Goal: Task Accomplishment & Management: Use online tool/utility

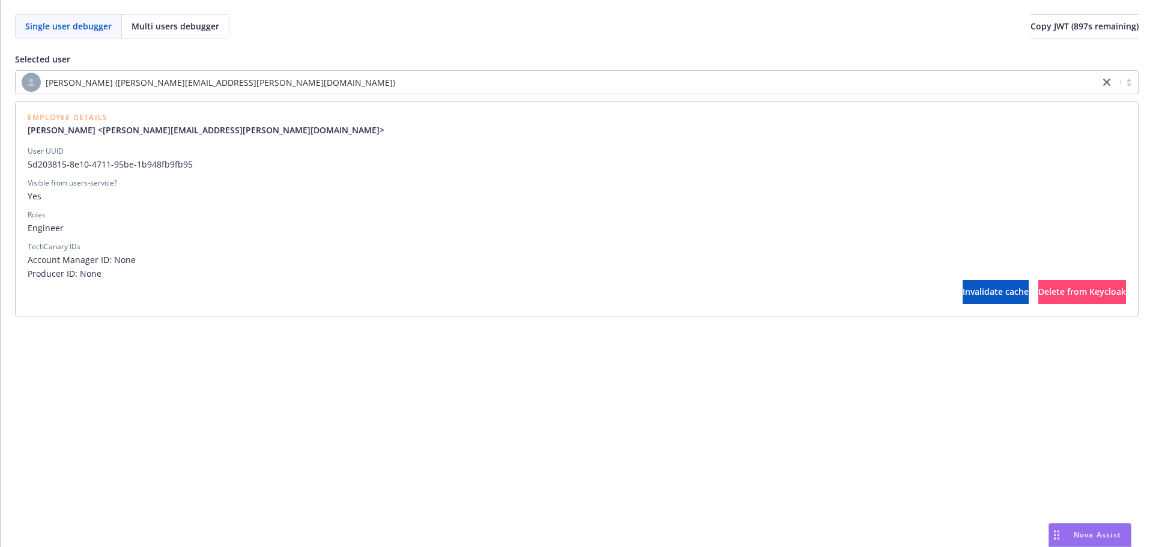
click at [236, 90] on div "[PERSON_NAME] ([PERSON_NAME][EMAIL_ADDRESS][PERSON_NAME][DOMAIN_NAME])" at bounding box center [558, 82] width 1072 height 19
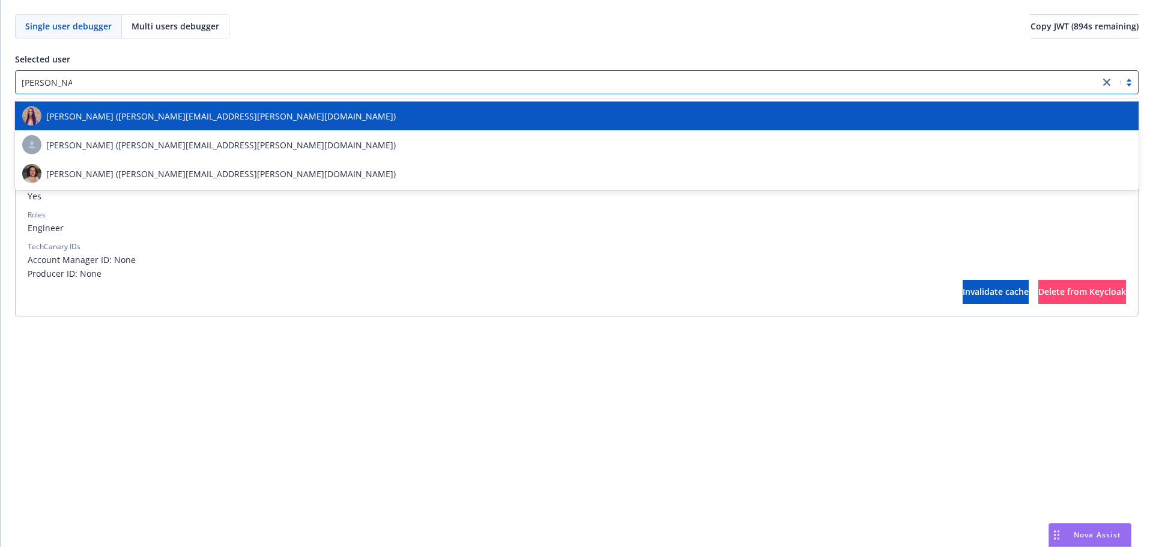
type input "[PERSON_NAME]"
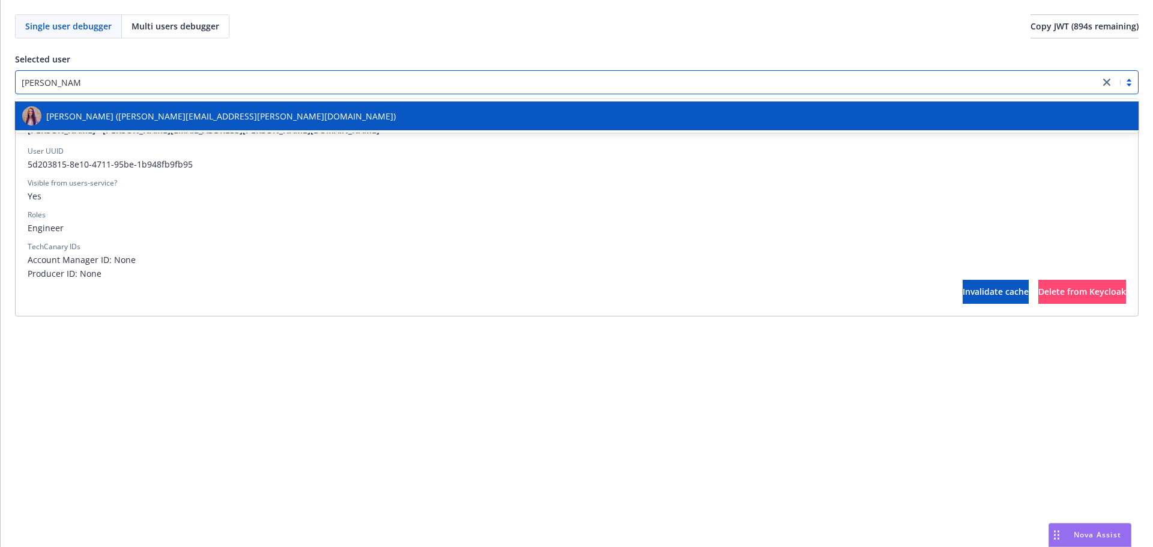
click at [226, 107] on div "[PERSON_NAME] ([PERSON_NAME][EMAIL_ADDRESS][PERSON_NAME][DOMAIN_NAME])" at bounding box center [576, 115] width 1109 height 19
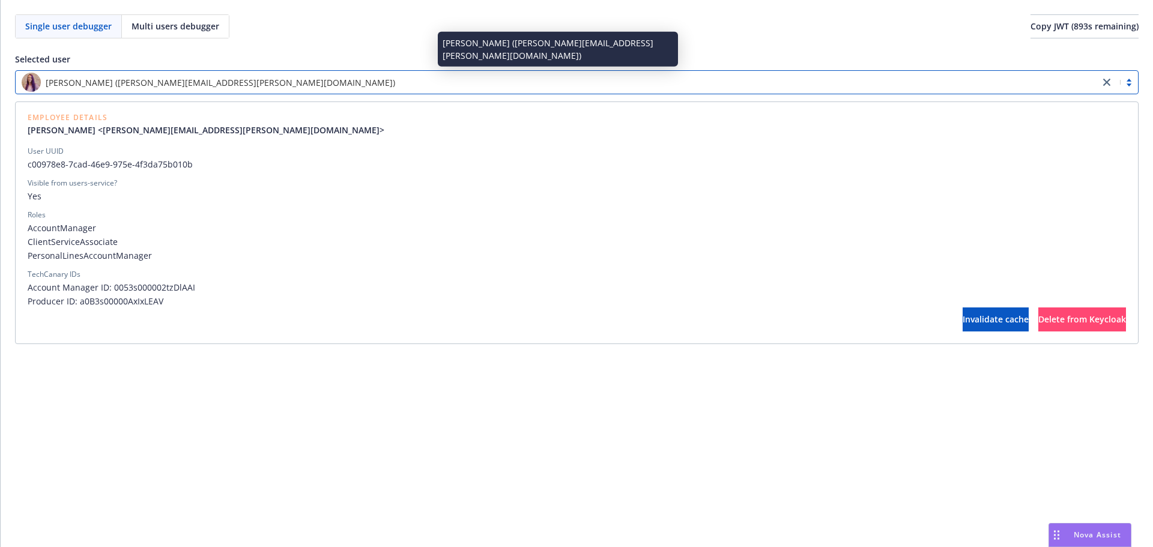
click at [231, 83] on span "[PERSON_NAME] ([PERSON_NAME][EMAIL_ADDRESS][PERSON_NAME][DOMAIN_NAME])" at bounding box center [220, 82] width 349 height 13
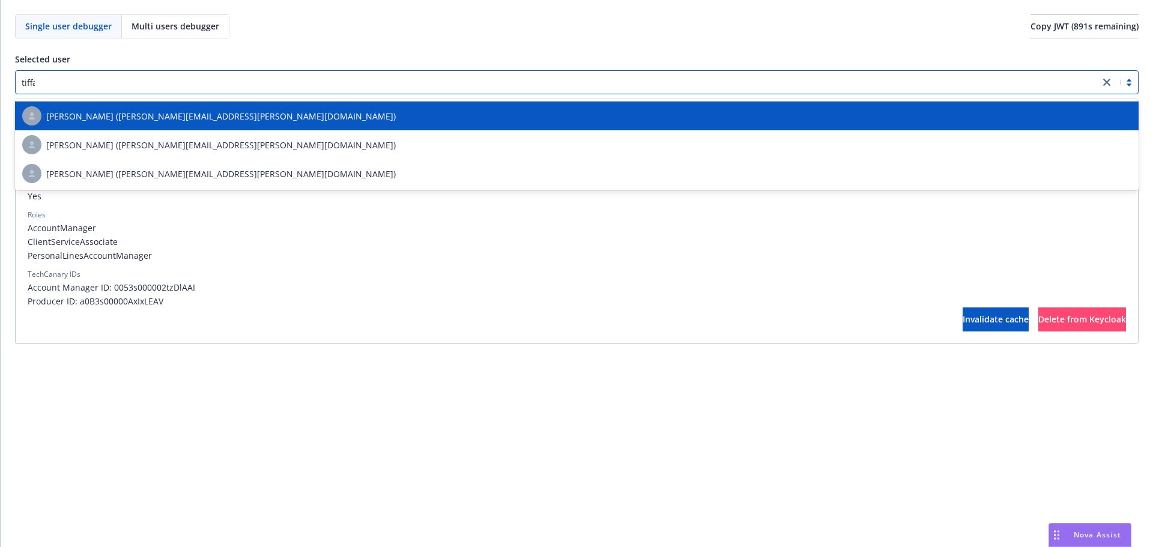
type input "tiffan"
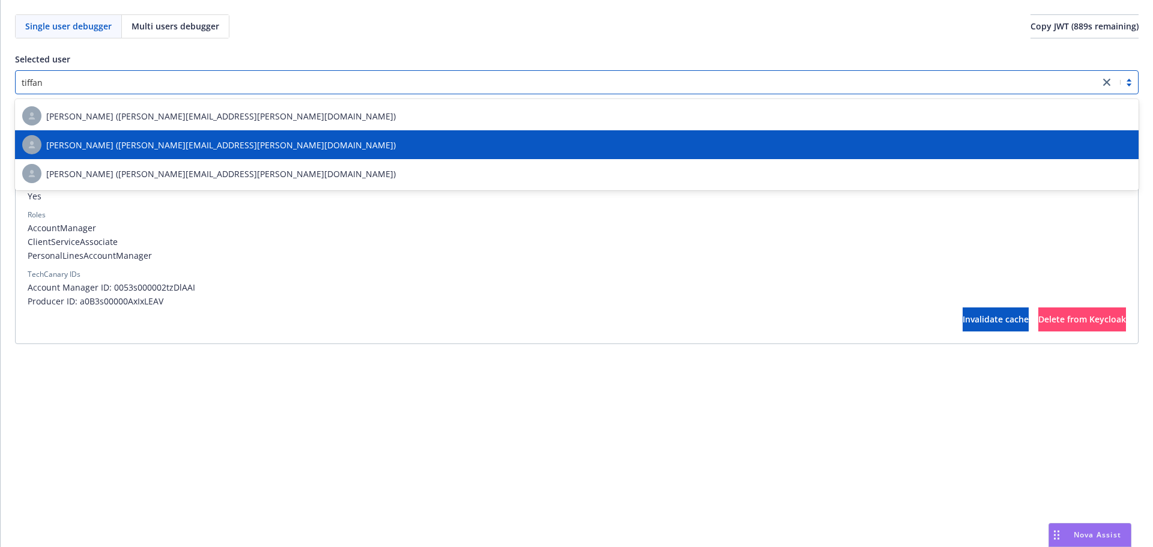
click at [203, 141] on span "[PERSON_NAME] ([PERSON_NAME][EMAIL_ADDRESS][PERSON_NAME][DOMAIN_NAME])" at bounding box center [220, 145] width 349 height 13
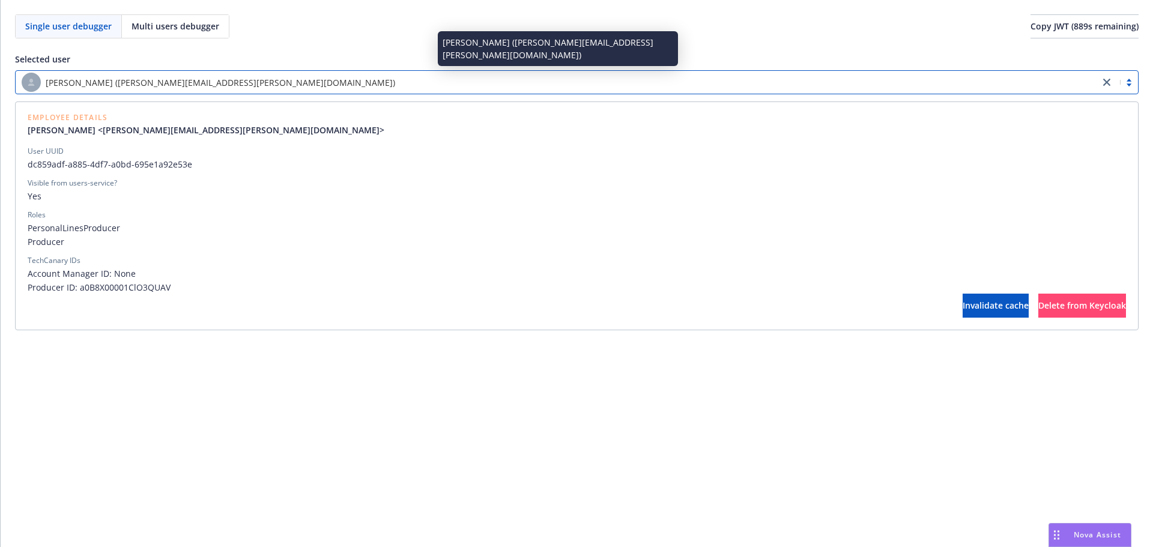
click at [226, 88] on span "[PERSON_NAME] ([PERSON_NAME][EMAIL_ADDRESS][PERSON_NAME][DOMAIN_NAME])" at bounding box center [220, 82] width 349 height 13
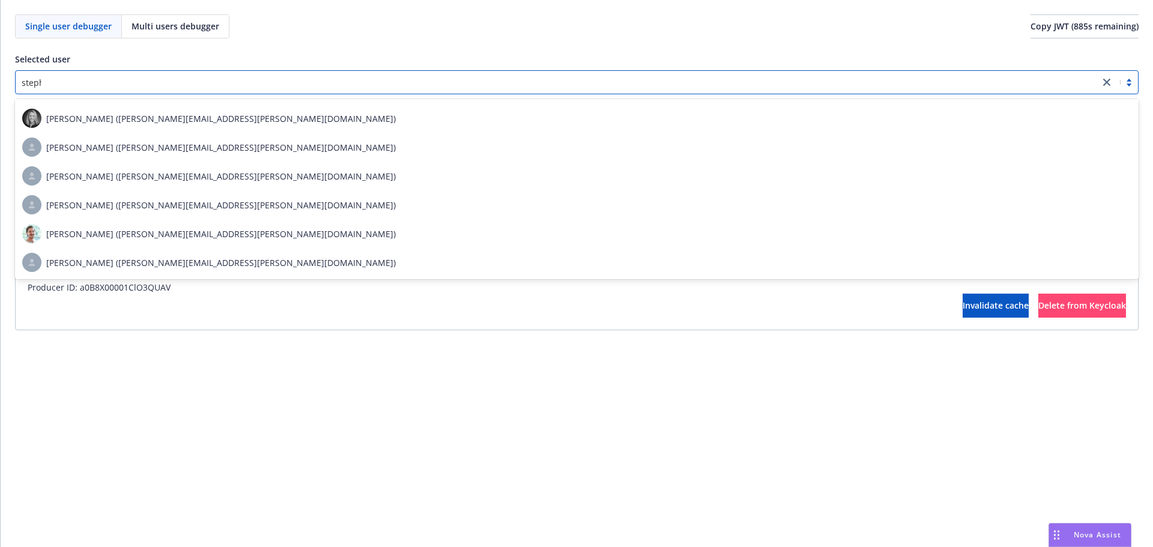
scroll to position [84, 0]
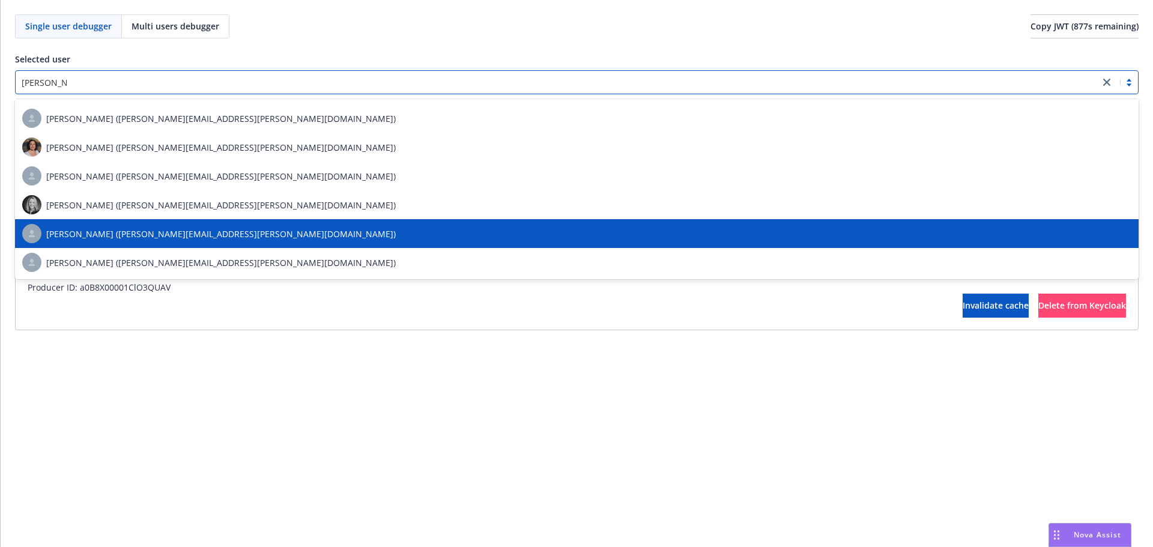
type input "[PERSON_NAME]"
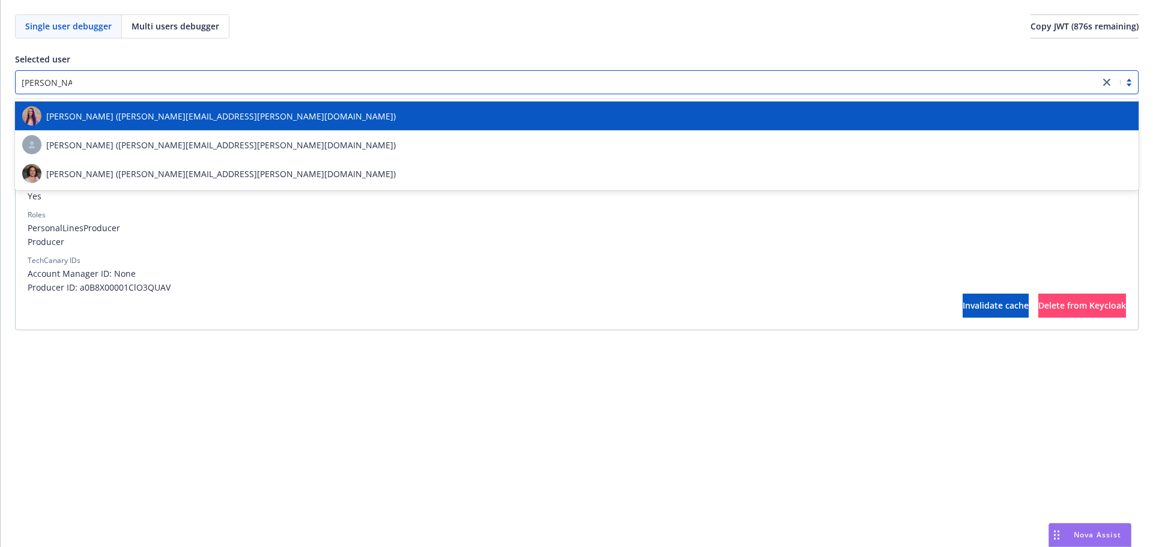
click at [153, 119] on span "[PERSON_NAME] ([PERSON_NAME][EMAIL_ADDRESS][PERSON_NAME][DOMAIN_NAME])" at bounding box center [220, 116] width 349 height 13
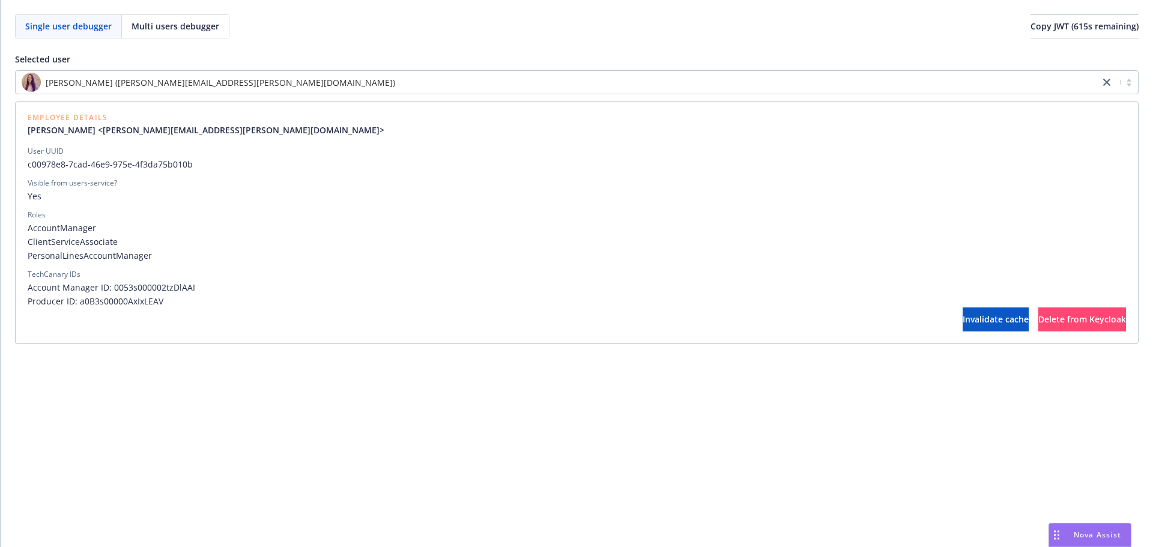
click at [299, 94] on div "[PERSON_NAME] ([PERSON_NAME][EMAIL_ADDRESS][PERSON_NAME][DOMAIN_NAME]) Employee…" at bounding box center [576, 207] width 1123 height 274
click at [304, 87] on div "[PERSON_NAME] ([PERSON_NAME][EMAIL_ADDRESS][PERSON_NAME][DOMAIN_NAME])" at bounding box center [558, 82] width 1072 height 19
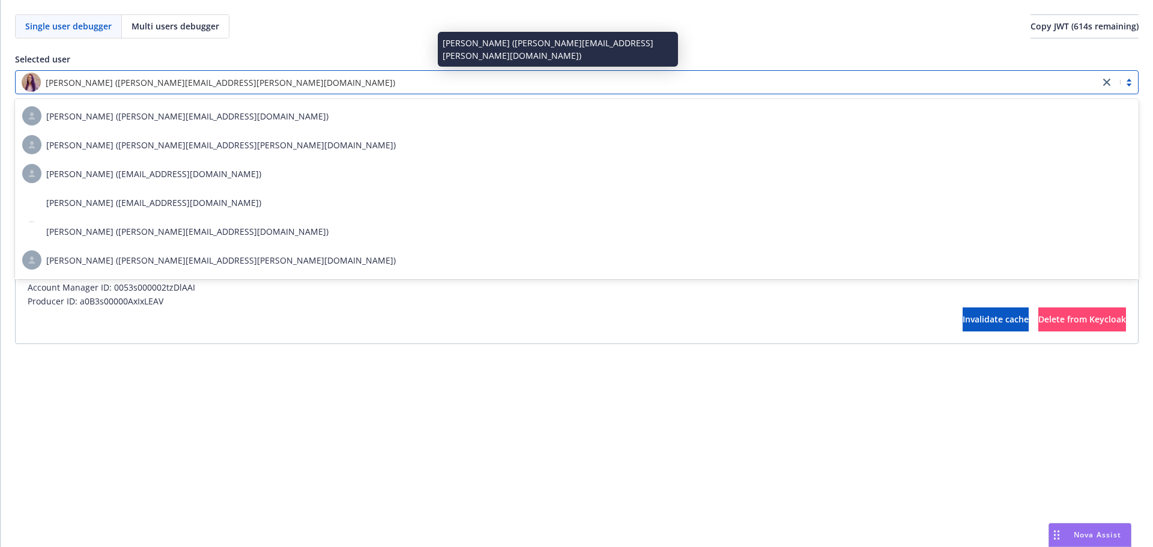
type input "R"
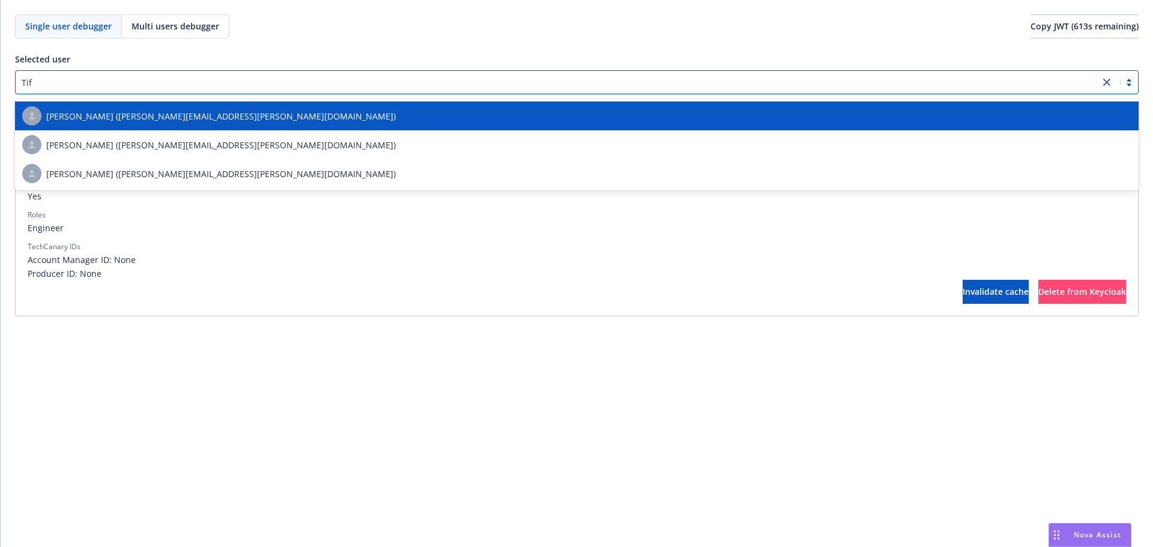
type input "Tiff"
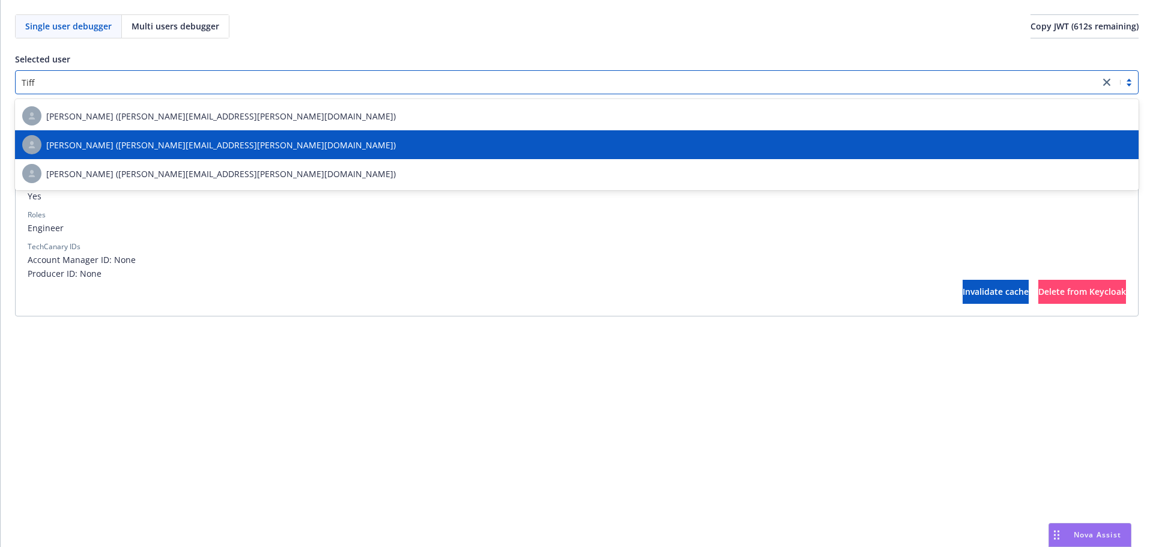
click at [263, 140] on div "[PERSON_NAME] ([PERSON_NAME][EMAIL_ADDRESS][PERSON_NAME][DOMAIN_NAME])" at bounding box center [576, 144] width 1109 height 19
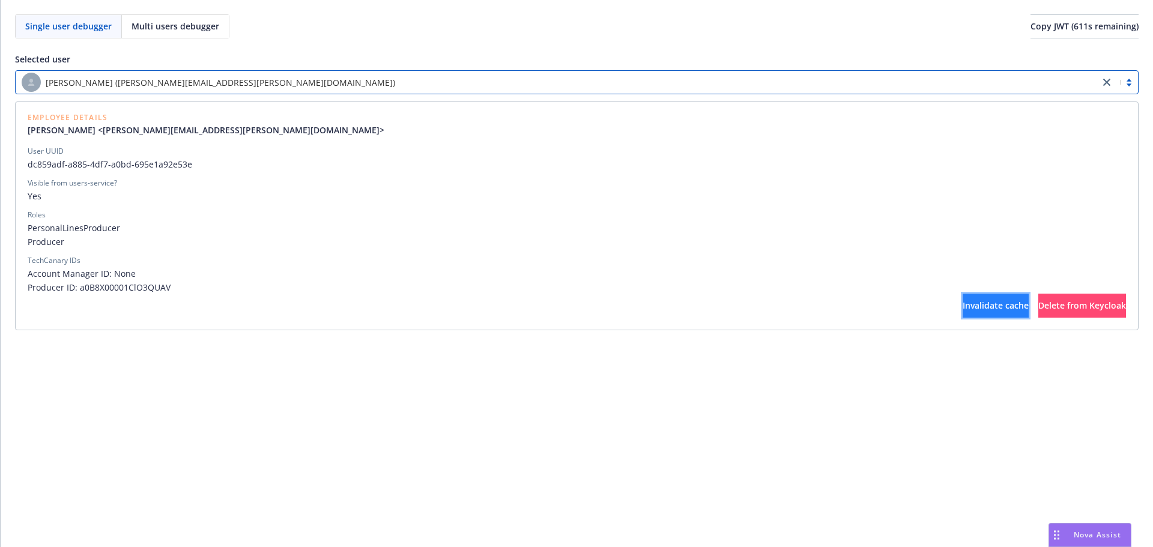
click at [962, 303] on span "Invalidate cache" at bounding box center [995, 305] width 66 height 11
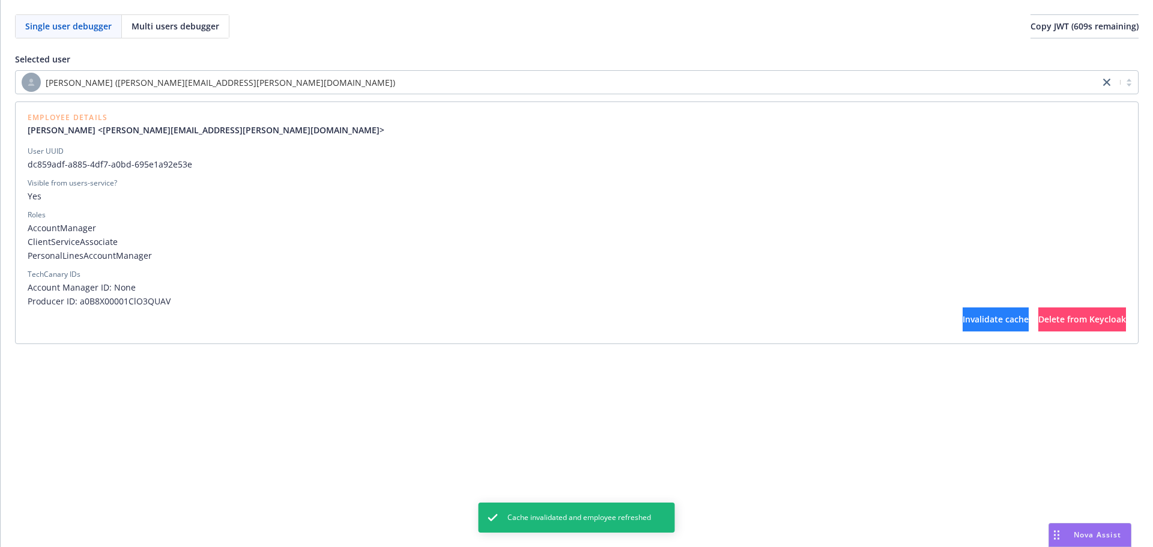
click at [925, 303] on span "Producer ID: a0B8X00001ClO3QUAV" at bounding box center [577, 301] width 1098 height 13
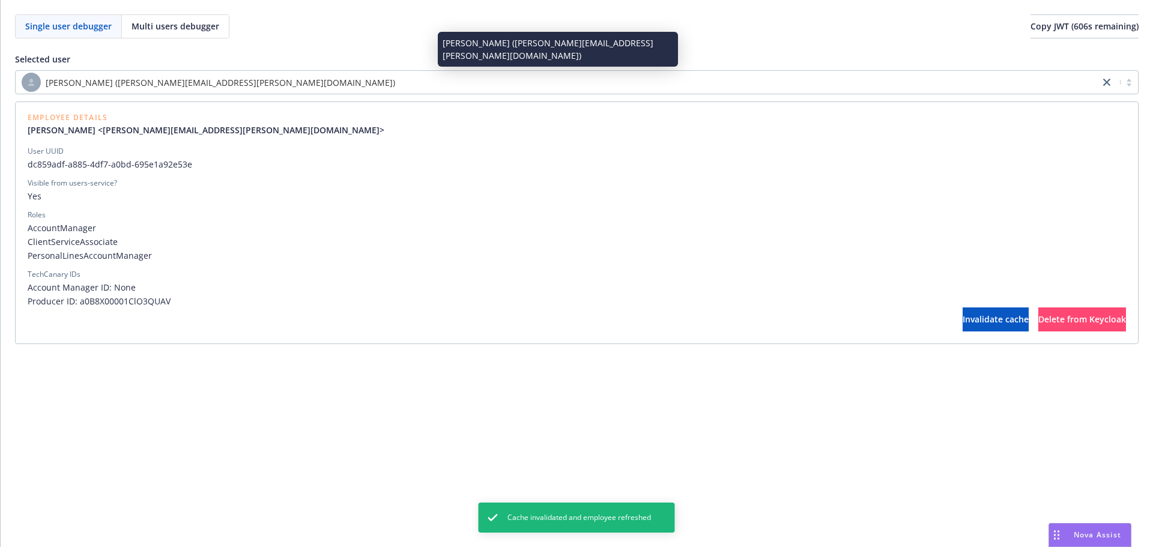
click at [366, 82] on div "[PERSON_NAME] ([PERSON_NAME][EMAIL_ADDRESS][PERSON_NAME][DOMAIN_NAME])" at bounding box center [558, 82] width 1072 height 19
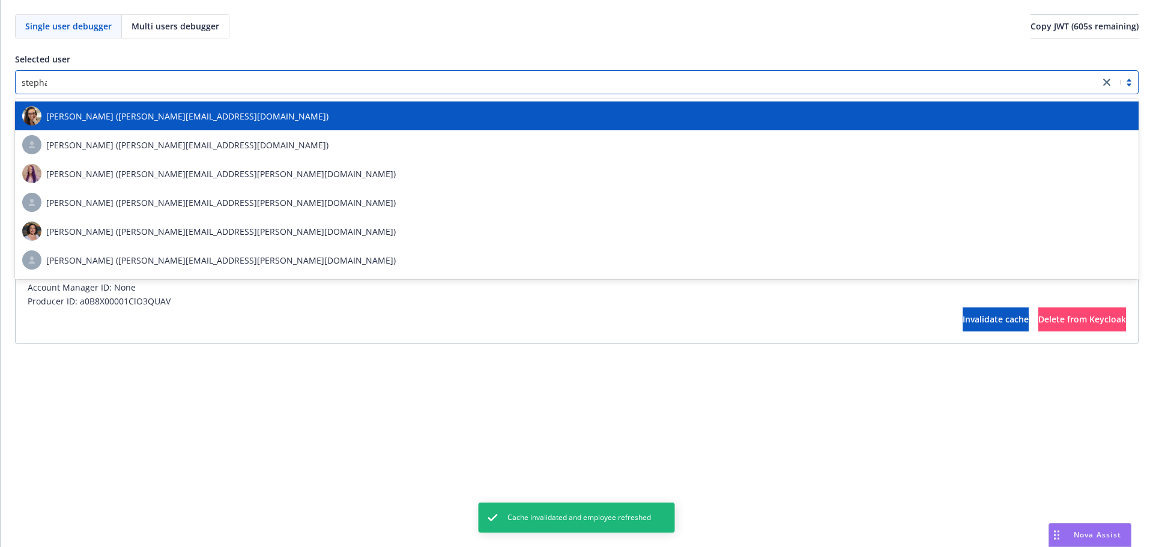
scroll to position [84, 0]
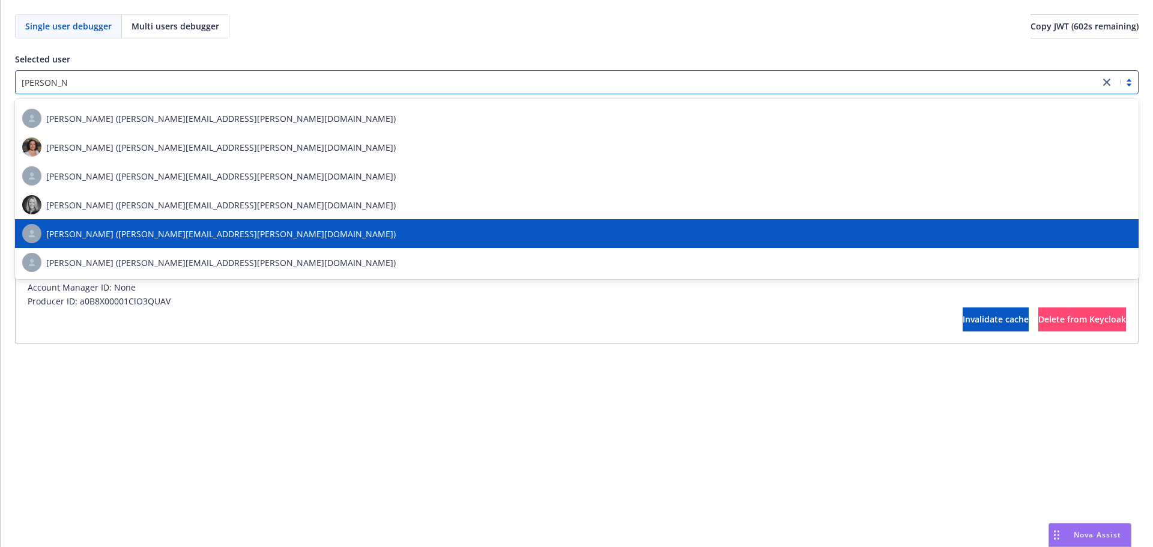
type input "[PERSON_NAME]"
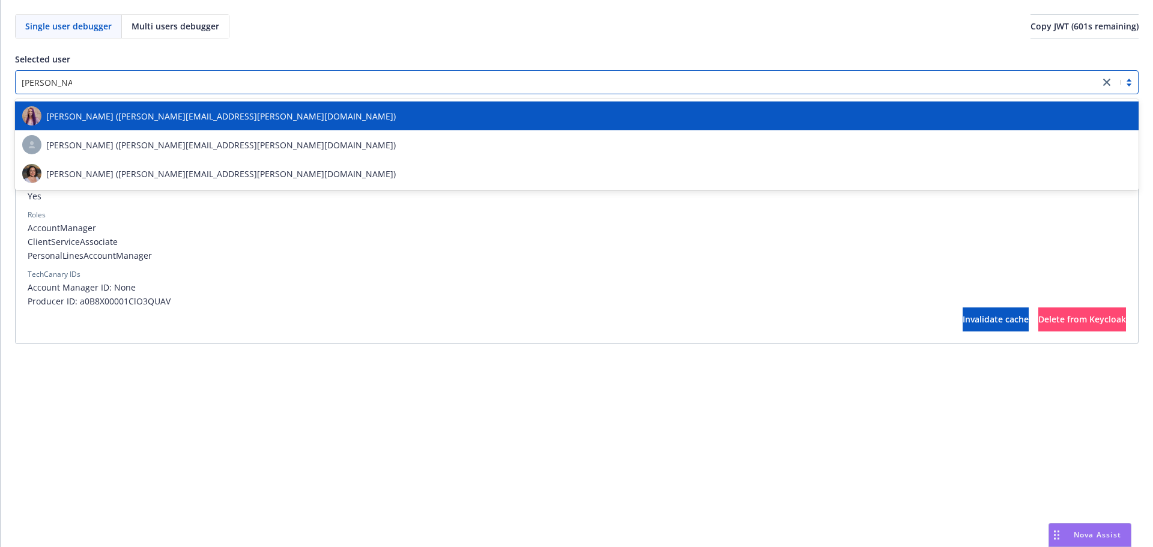
click at [228, 120] on span "[PERSON_NAME] ([PERSON_NAME][EMAIL_ADDRESS][PERSON_NAME][DOMAIN_NAME])" at bounding box center [220, 116] width 349 height 13
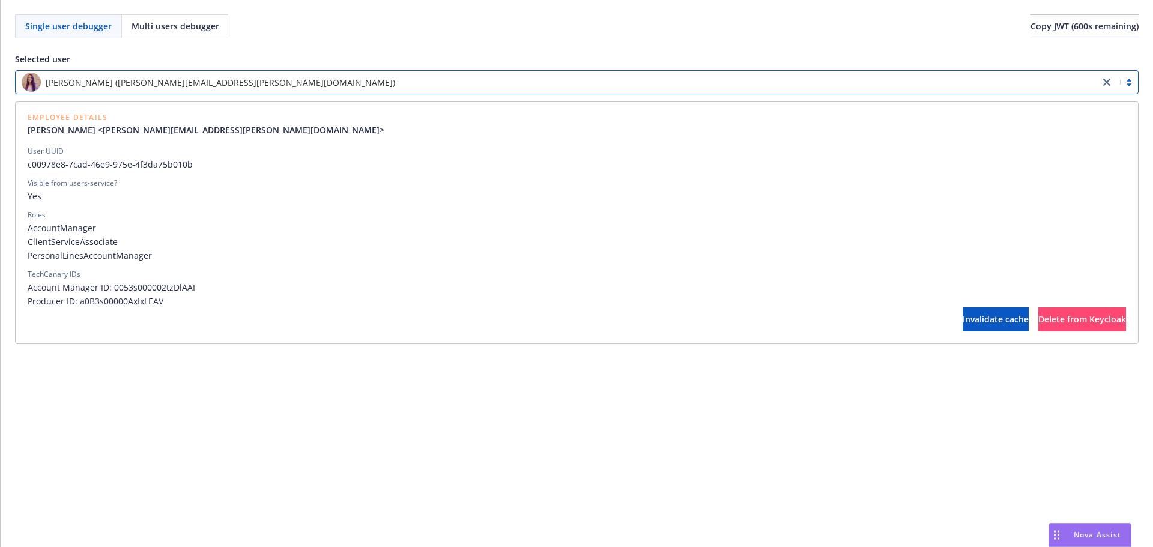
click at [142, 86] on span "[PERSON_NAME] ([PERSON_NAME][EMAIL_ADDRESS][PERSON_NAME][DOMAIN_NAME])" at bounding box center [220, 82] width 349 height 13
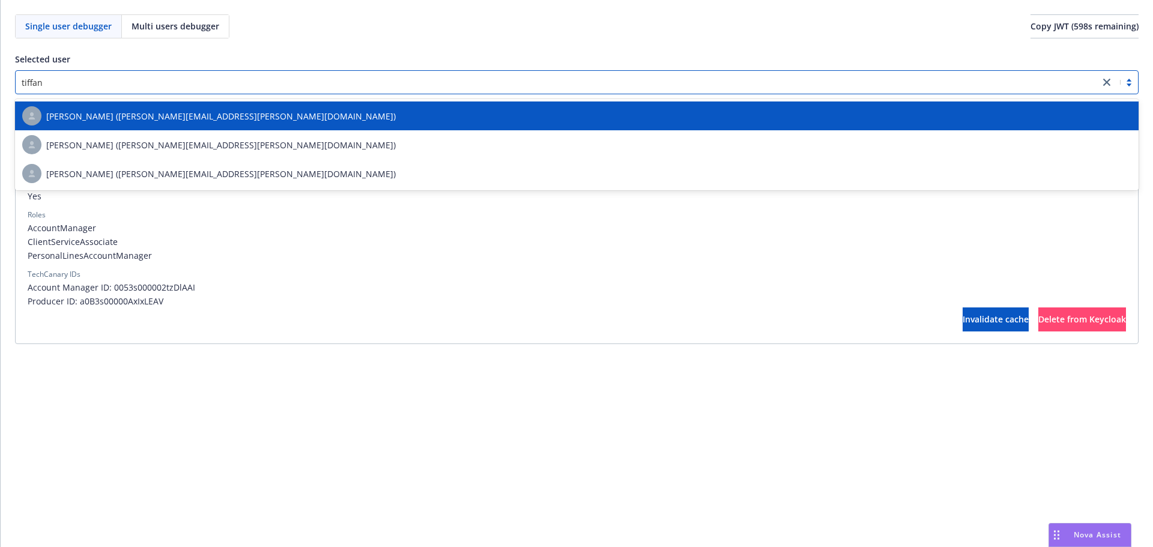
type input "[PERSON_NAME]"
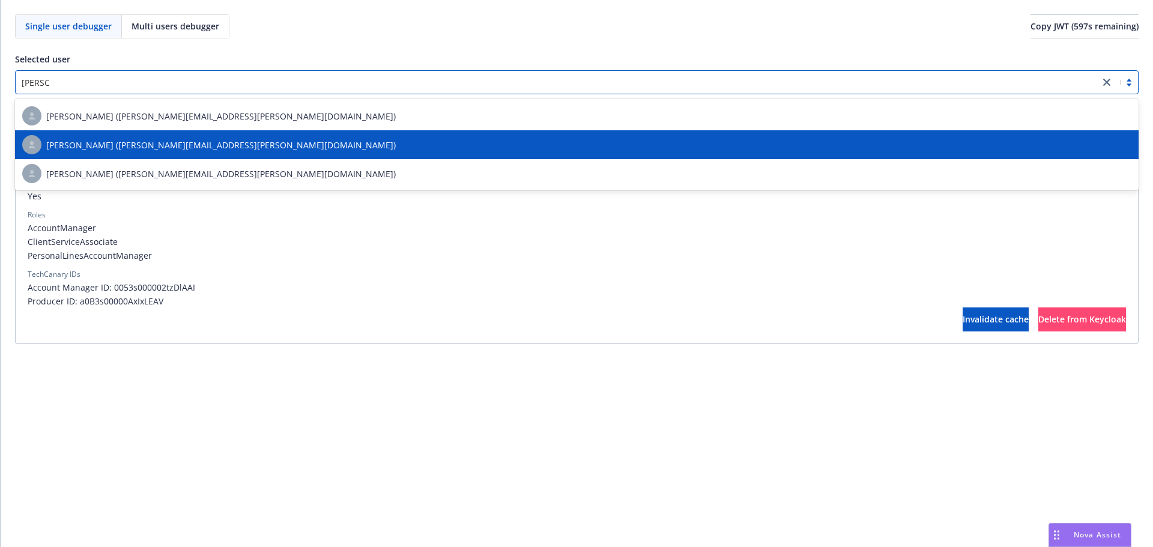
click at [134, 136] on div "[PERSON_NAME] ([PERSON_NAME][EMAIL_ADDRESS][PERSON_NAME][DOMAIN_NAME])" at bounding box center [576, 144] width 1109 height 19
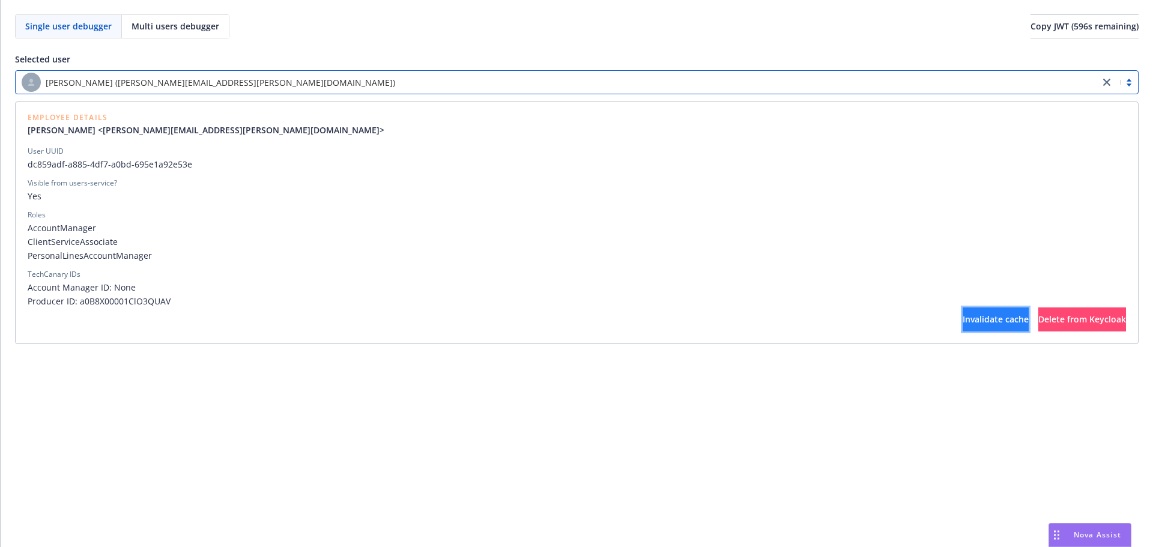
click at [962, 316] on span "Invalidate cache" at bounding box center [995, 318] width 66 height 11
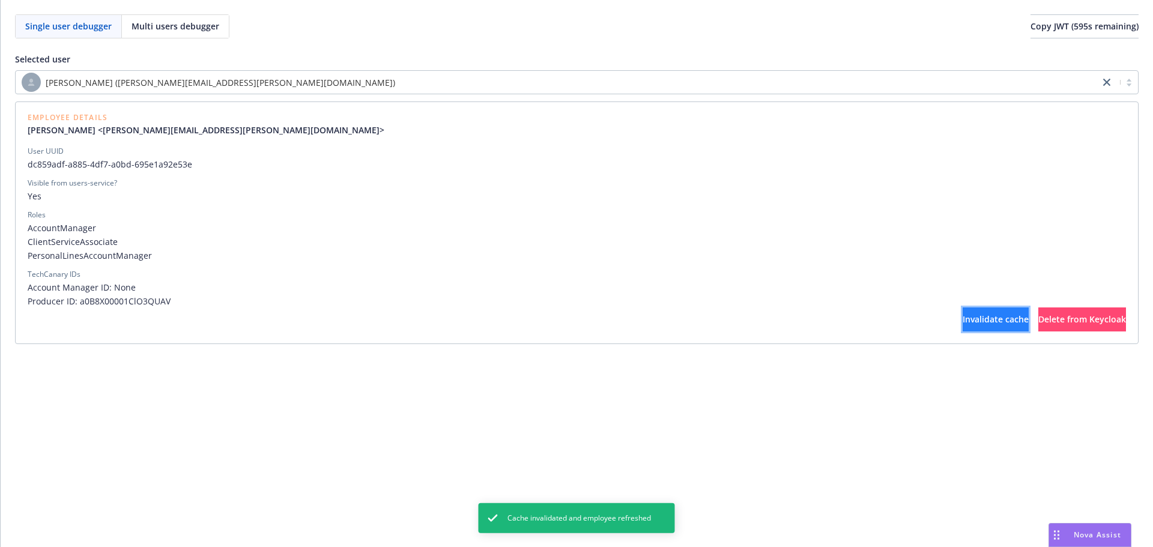
click at [962, 316] on span "Invalidate cache" at bounding box center [995, 318] width 66 height 11
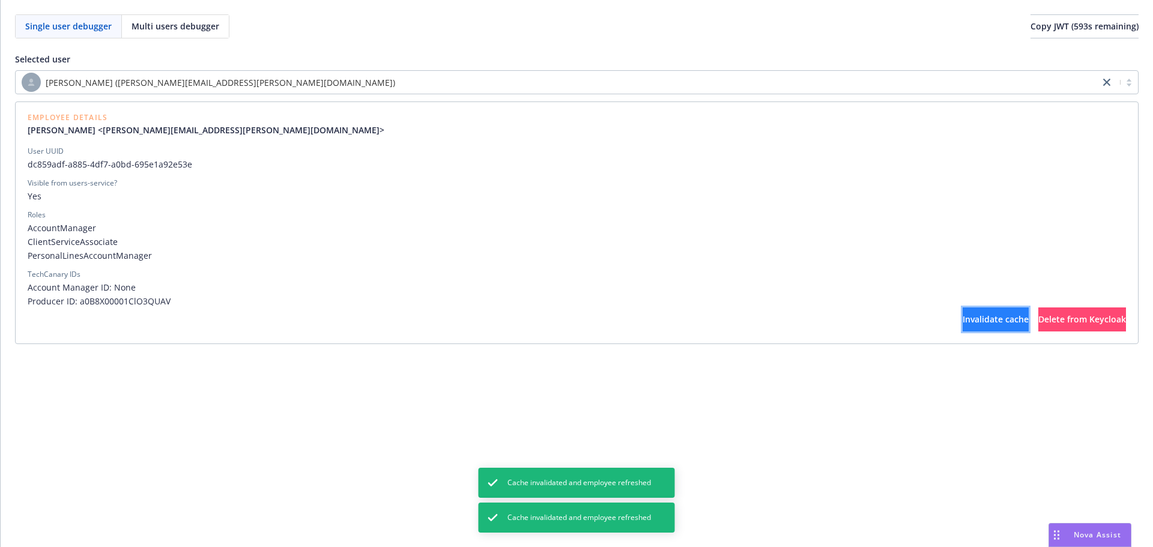
click at [962, 316] on span "Invalidate cache" at bounding box center [995, 318] width 66 height 11
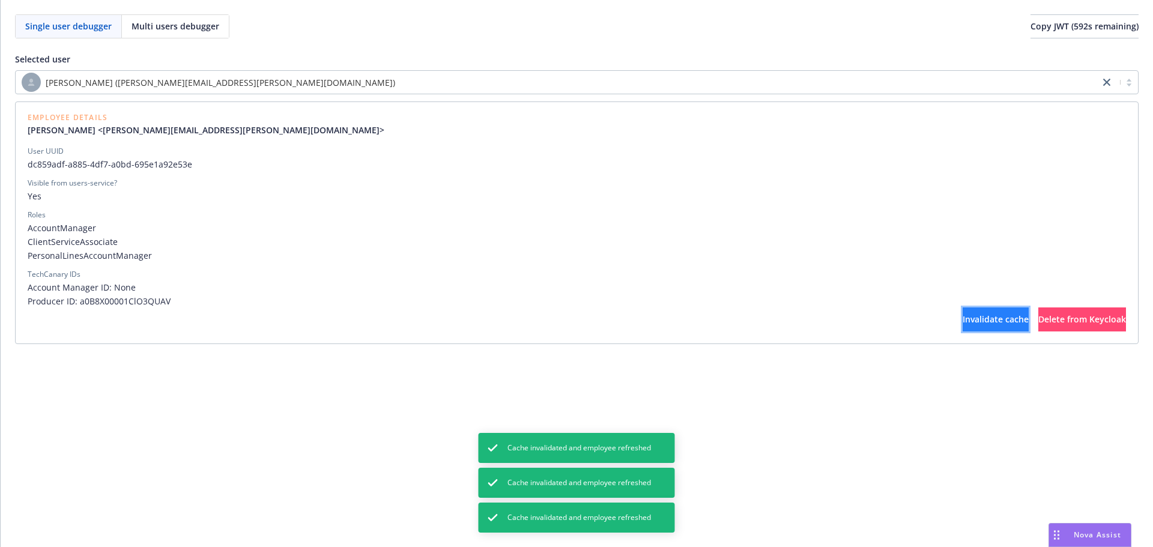
click at [962, 316] on span "Invalidate cache" at bounding box center [995, 318] width 66 height 11
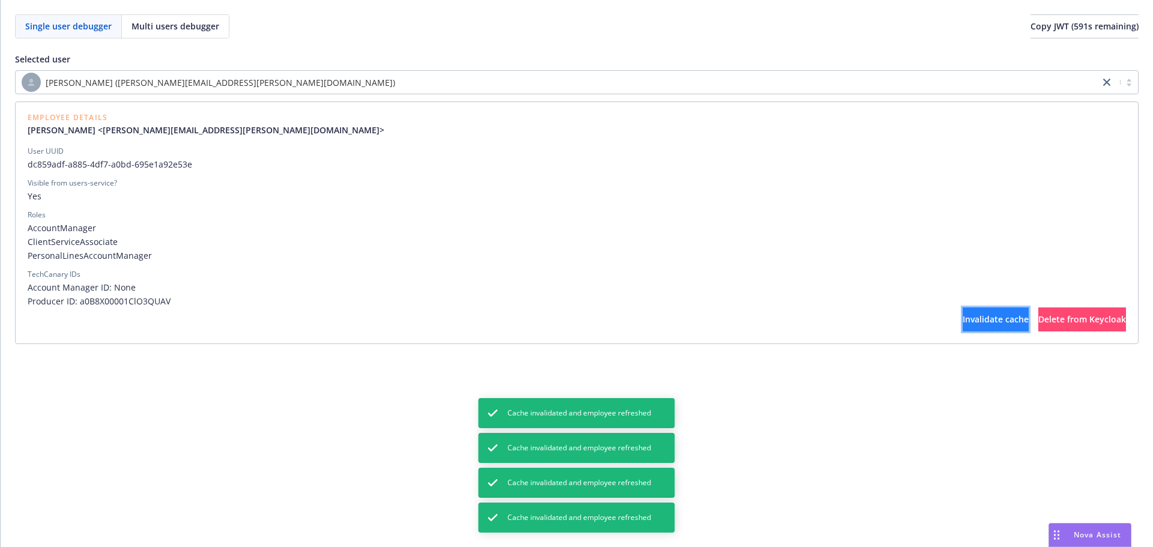
click at [962, 316] on span "Invalidate cache" at bounding box center [995, 318] width 66 height 11
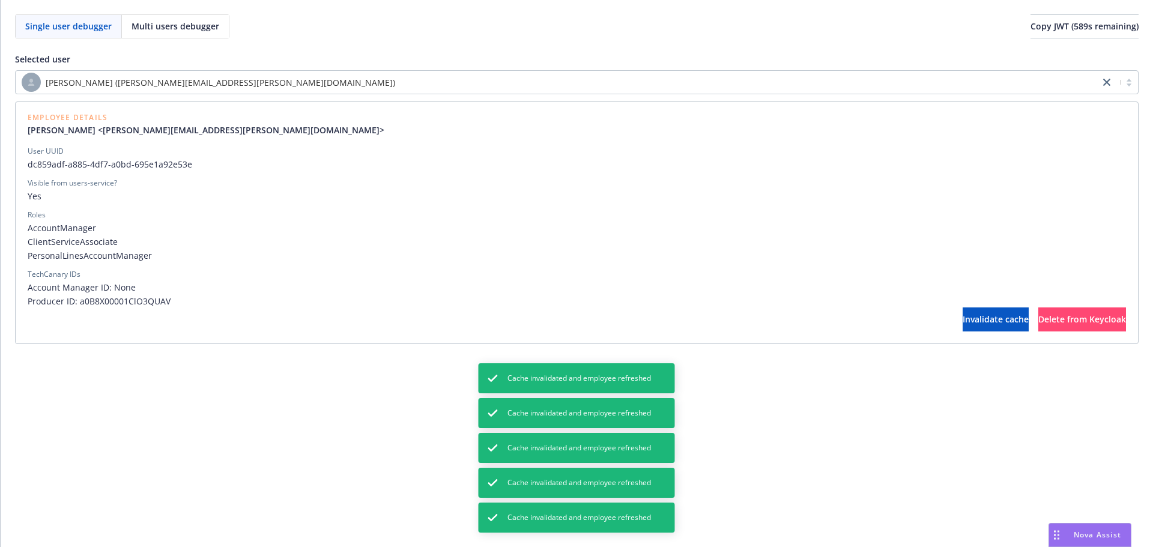
drag, startPoint x: 929, startPoint y: 316, endPoint x: 815, endPoint y: 327, distance: 114.5
click at [815, 327] on div "Invalidate cache Delete from Keycloak" at bounding box center [577, 319] width 1098 height 24
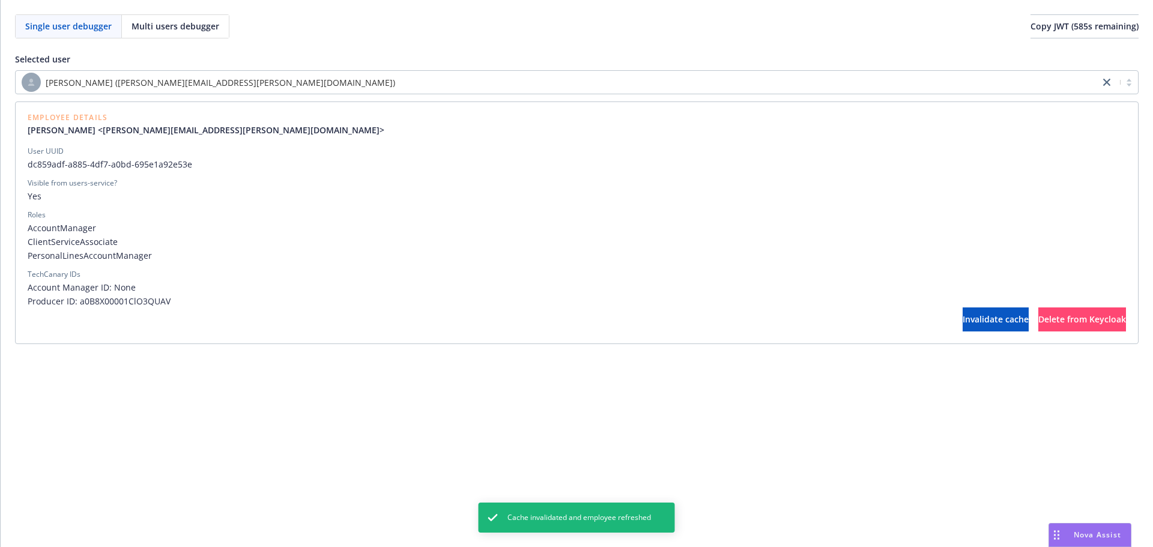
click at [775, 242] on span "ClientServiceAssociate" at bounding box center [577, 241] width 1098 height 13
click at [962, 318] on span "Invalidate cache" at bounding box center [995, 318] width 66 height 11
click at [621, 255] on span "PersonalLinesAccountManager" at bounding box center [577, 255] width 1098 height 13
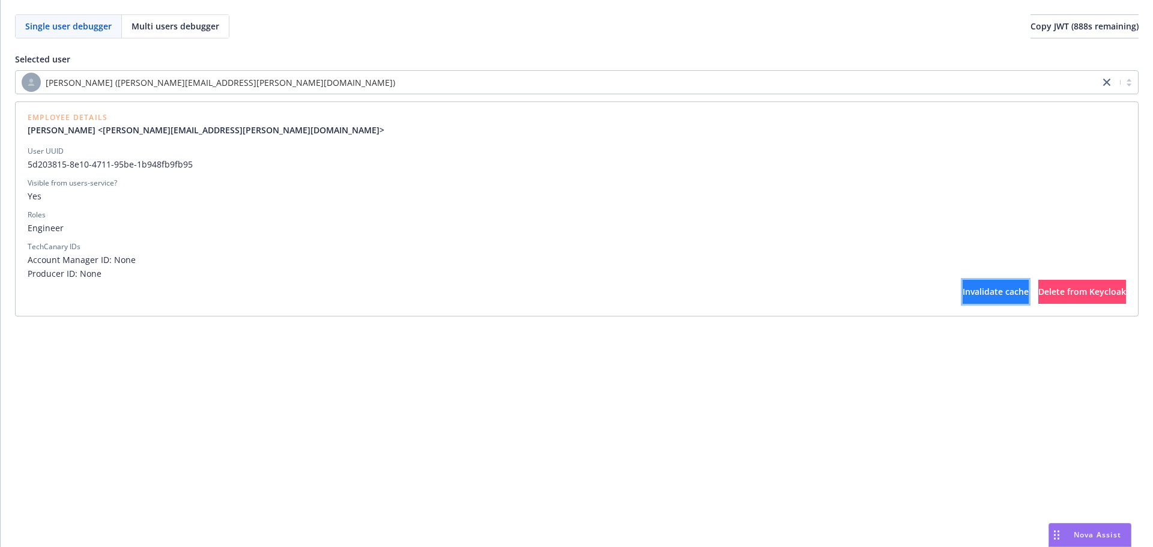
click at [962, 296] on span "Invalidate cache" at bounding box center [995, 291] width 66 height 11
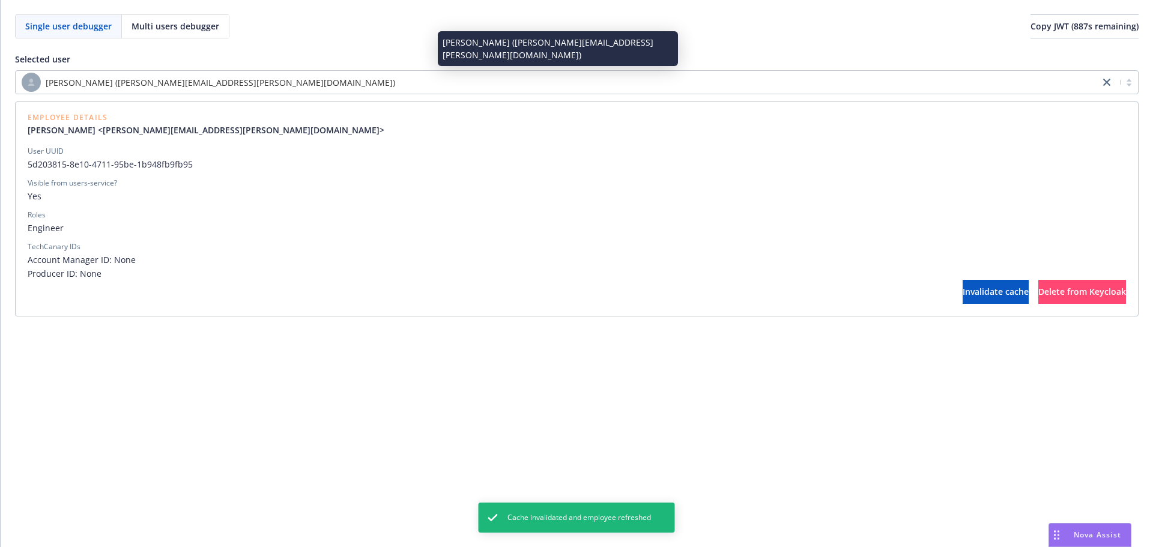
click at [503, 89] on div "[PERSON_NAME] ([PERSON_NAME][EMAIL_ADDRESS][PERSON_NAME][DOMAIN_NAME])" at bounding box center [558, 82] width 1072 height 19
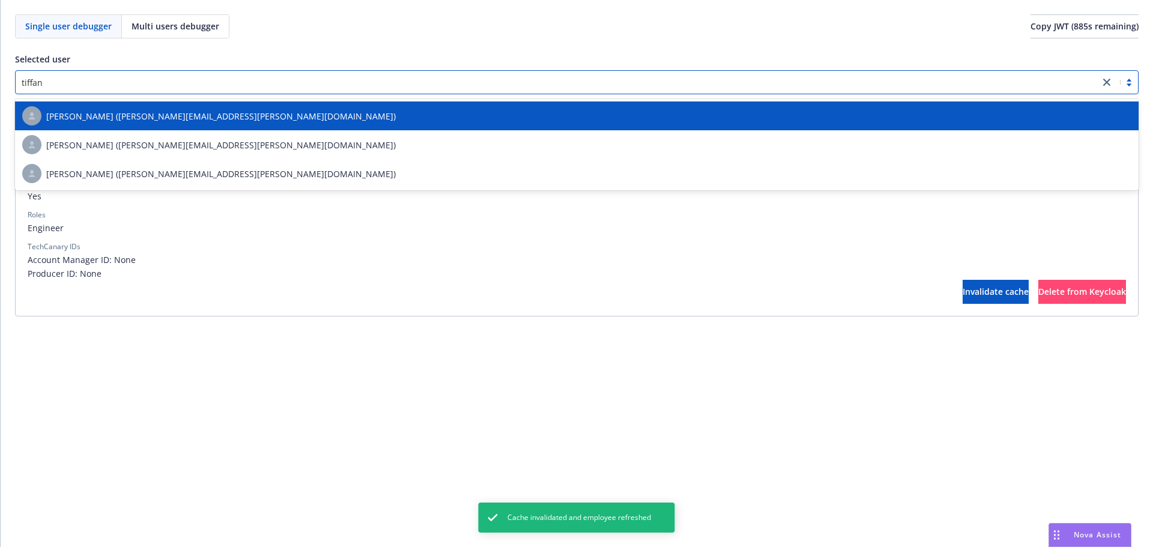
type input "[PERSON_NAME]"
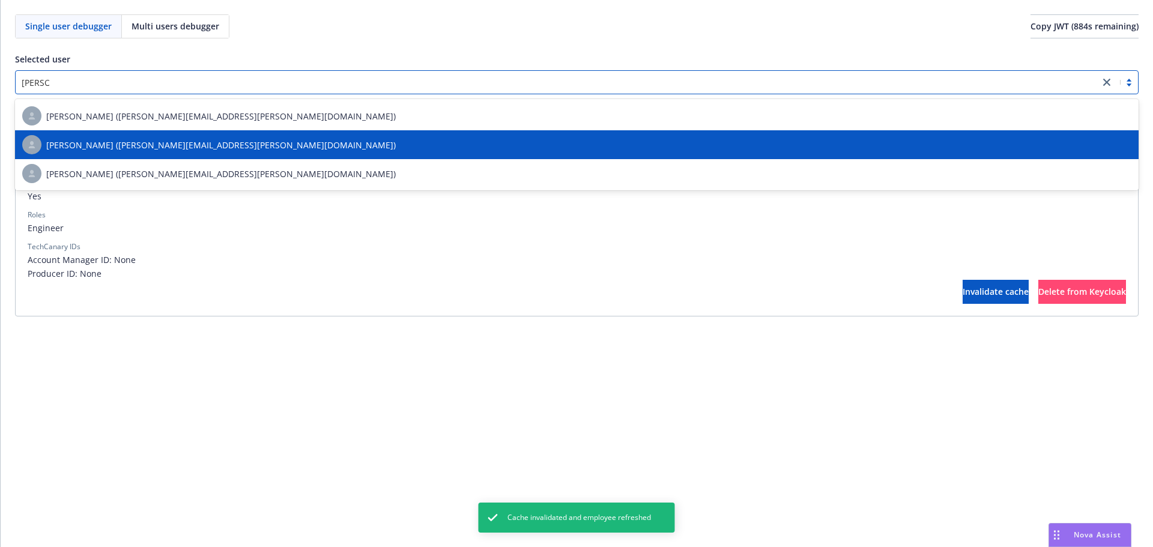
click at [437, 146] on div "[PERSON_NAME] ([PERSON_NAME][EMAIL_ADDRESS][PERSON_NAME][DOMAIN_NAME])" at bounding box center [576, 144] width 1109 height 19
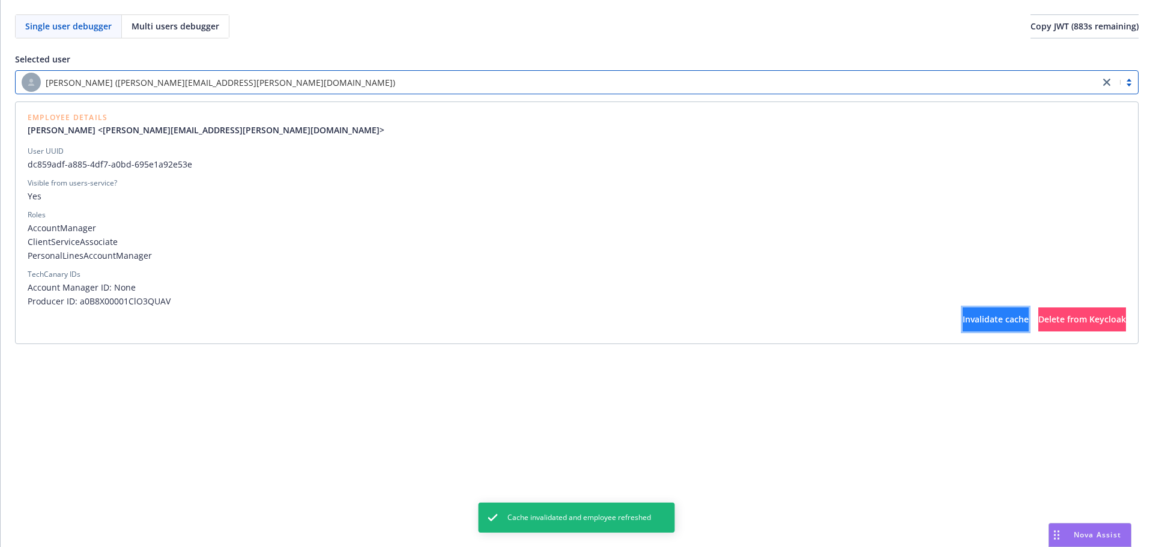
click at [962, 310] on button "Invalidate cache" at bounding box center [995, 319] width 66 height 24
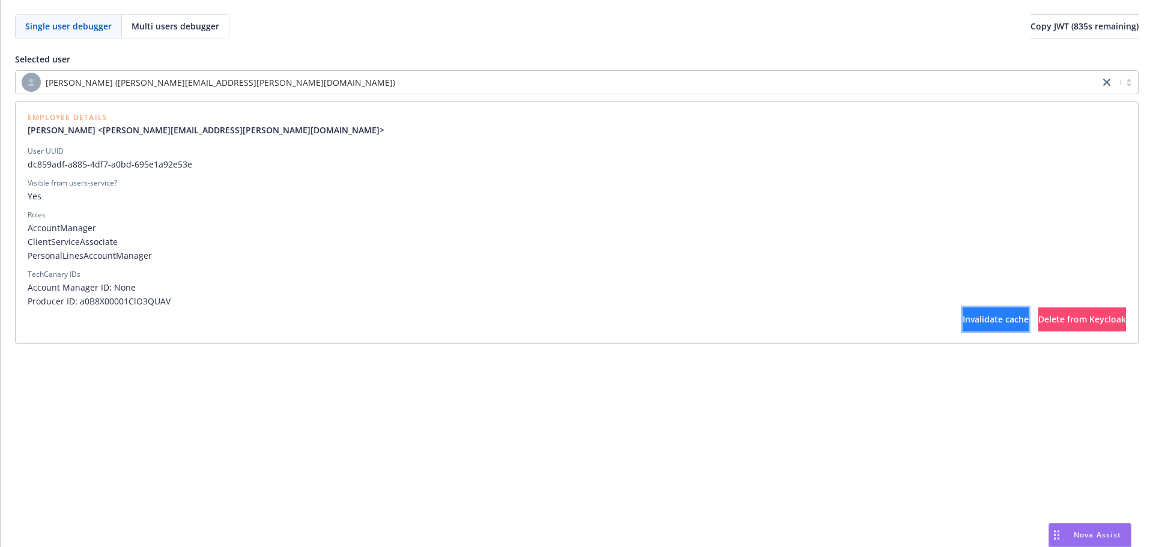
click at [962, 315] on button "Invalidate cache" at bounding box center [995, 319] width 66 height 24
click at [1038, 313] on button "Delete from Keycloak" at bounding box center [1082, 319] width 88 height 24
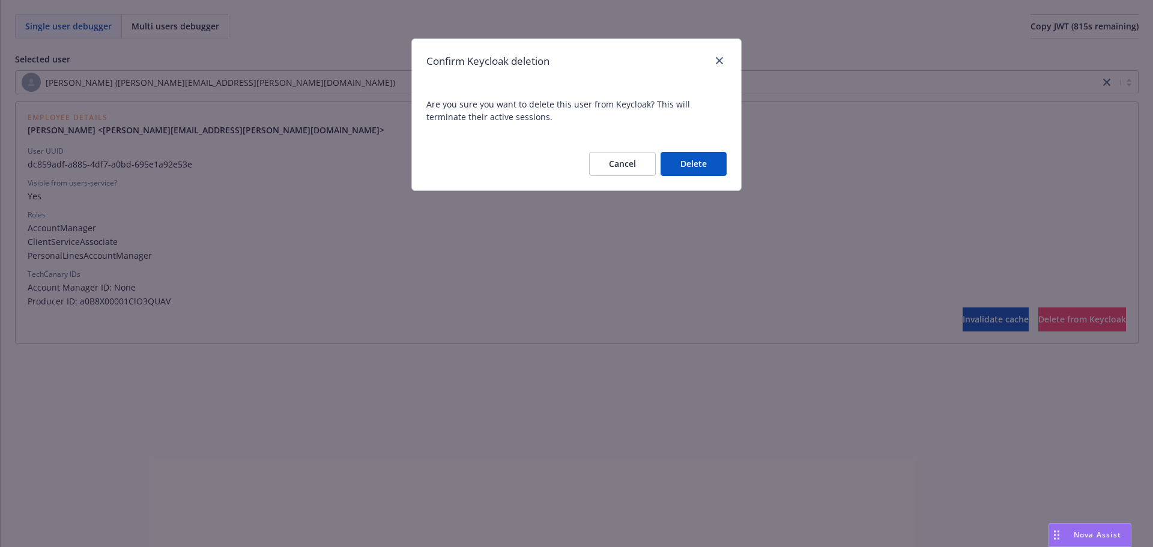
click at [708, 157] on button "Delete" at bounding box center [693, 164] width 66 height 24
